Goal: Task Accomplishment & Management: Manage account settings

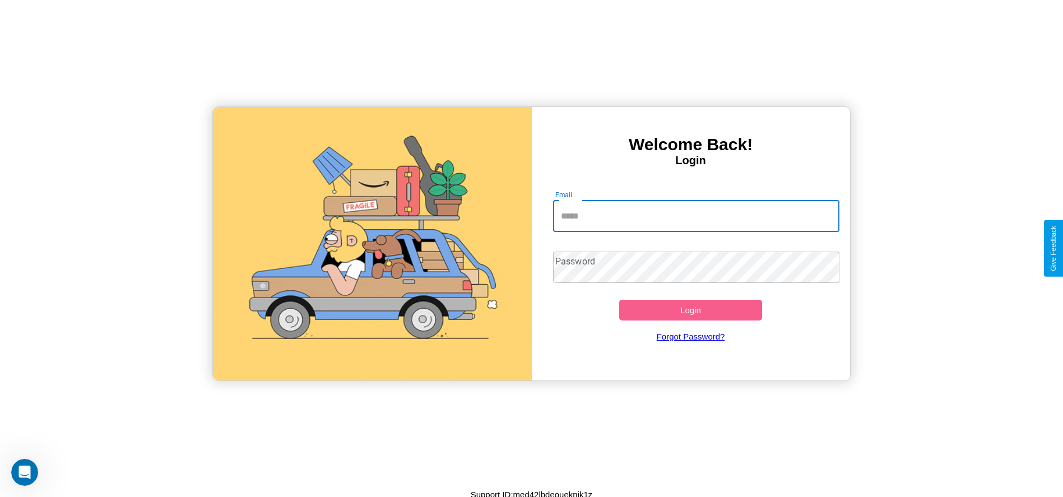
click at [696, 216] on input "Email" at bounding box center [696, 216] width 286 height 31
type input "**********"
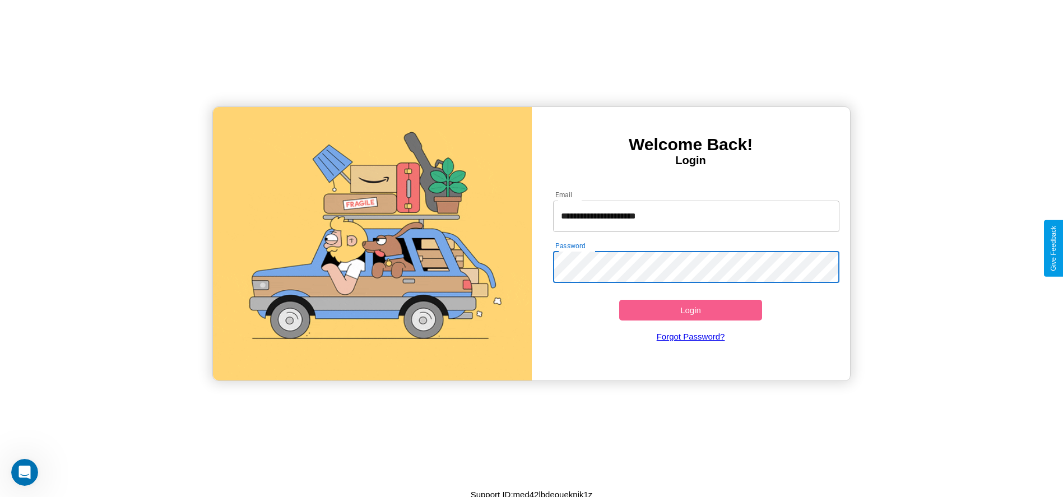
click at [690, 310] on button "Login" at bounding box center [690, 310] width 143 height 21
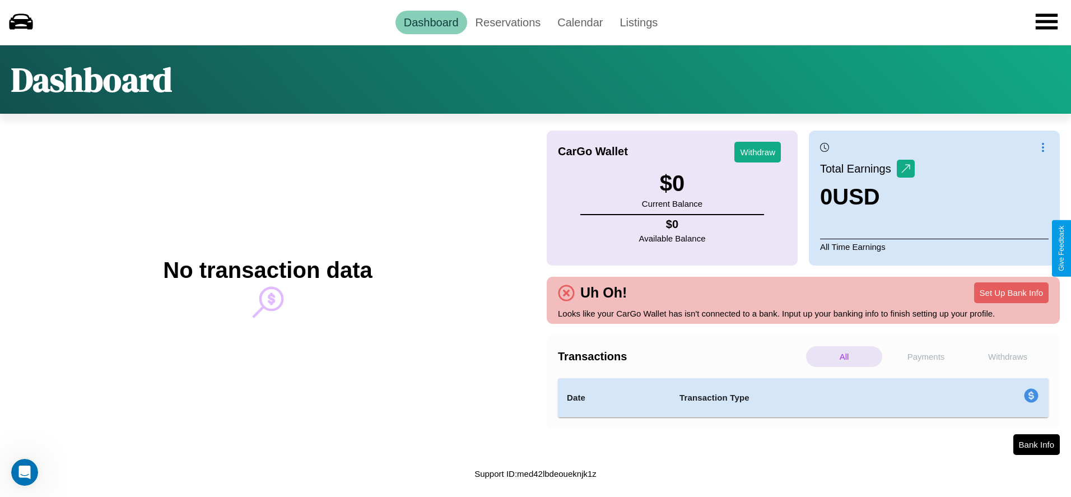
click at [926, 356] on p "Payments" at bounding box center [926, 356] width 76 height 21
click at [1008, 356] on p "Withdraws" at bounding box center [1008, 356] width 76 height 21
click at [507, 22] on link "Reservations" at bounding box center [508, 23] width 82 height 24
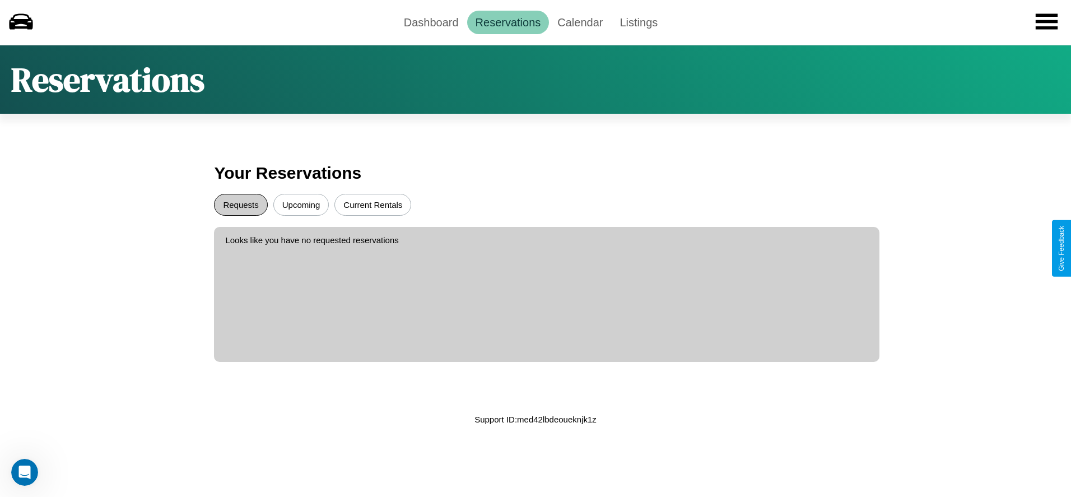
click at [241, 204] on button "Requests" at bounding box center [240, 205] width 53 height 22
click at [301, 204] on button "Upcoming" at bounding box center [301, 205] width 56 height 22
